Goal: Transaction & Acquisition: Purchase product/service

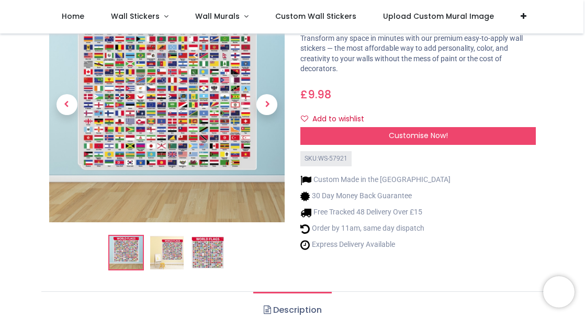
scroll to position [86, 0]
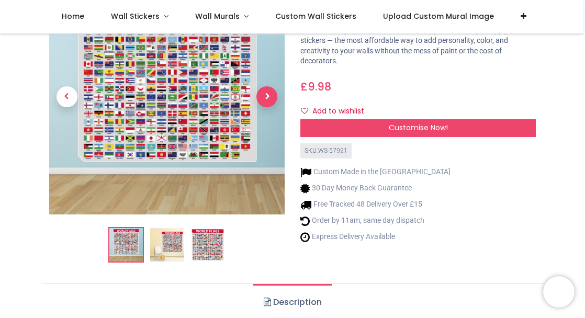
click at [267, 97] on span "Next" at bounding box center [266, 96] width 21 height 21
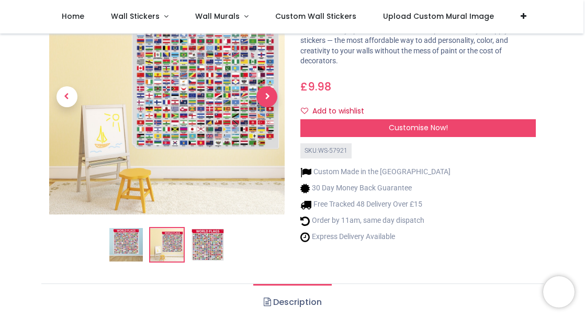
click at [267, 97] on span "Next" at bounding box center [266, 96] width 21 height 21
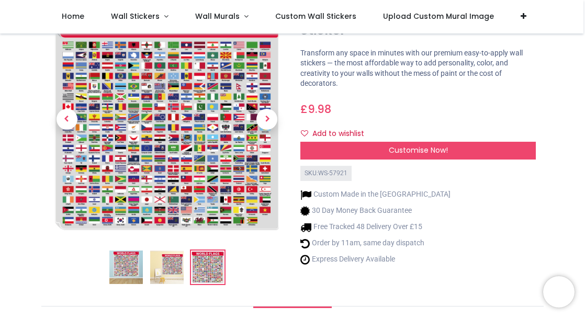
scroll to position [4, 0]
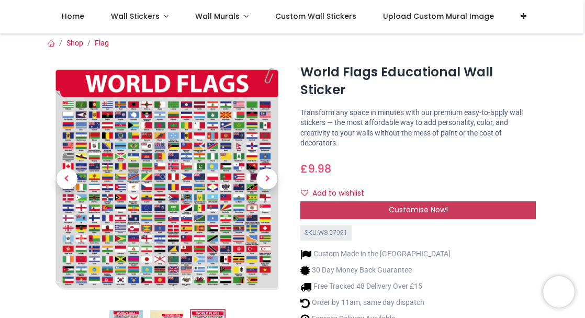
click at [386, 208] on div "Customise Now!" at bounding box center [417, 210] width 235 height 18
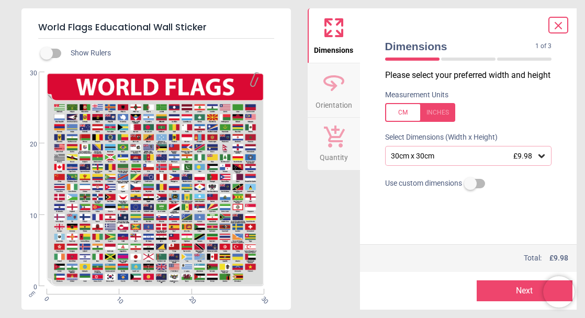
click at [539, 158] on icon at bounding box center [541, 156] width 10 height 10
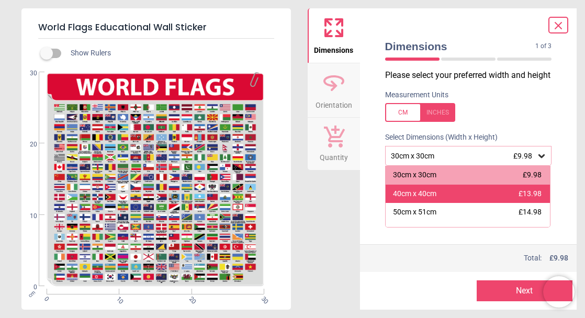
click at [442, 192] on div "40cm x 40cm £13.98" at bounding box center [468, 194] width 165 height 19
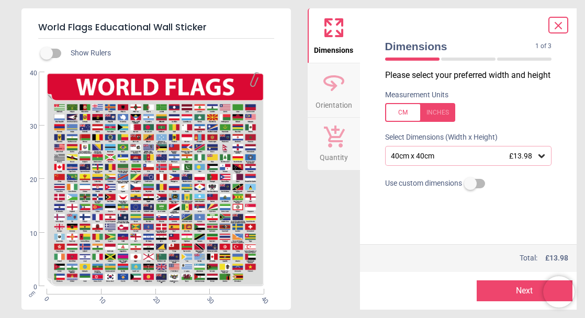
click at [521, 286] on button "Next" at bounding box center [525, 290] width 96 height 21
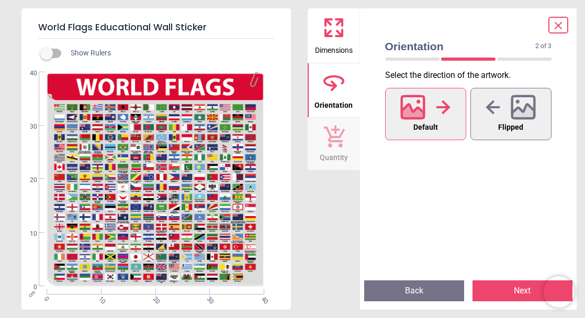
click at [520, 291] on button "Next" at bounding box center [522, 290] width 100 height 21
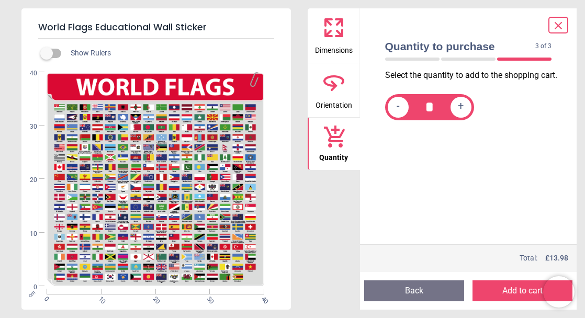
click at [520, 291] on button "Add to cart" at bounding box center [522, 290] width 100 height 21
